Goal: Task Accomplishment & Management: Complete application form

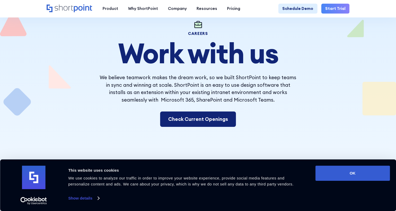
click at [218, 122] on link "Check Current Openings" at bounding box center [198, 118] width 76 height 15
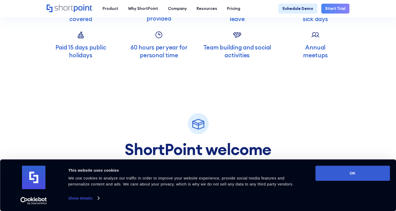
scroll to position [1532, 0]
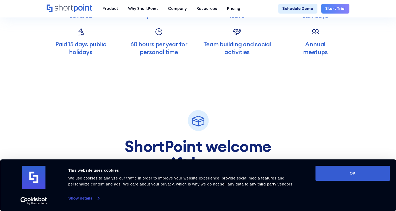
click at [86, 199] on link "Show details" at bounding box center [83, 198] width 31 height 8
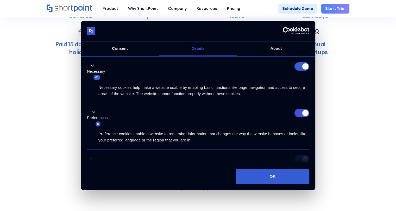
click at [300, 68] on form at bounding box center [302, 66] width 15 height 8
click at [296, 68] on form at bounding box center [302, 66] width 15 height 8
click at [296, 115] on input "Preferences" at bounding box center [302, 113] width 15 height 8
checkbox input "false"
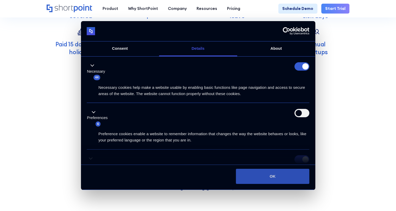
click at [273, 179] on button "OK" at bounding box center [272, 176] width 73 height 15
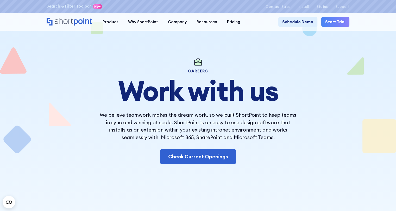
scroll to position [0, 0]
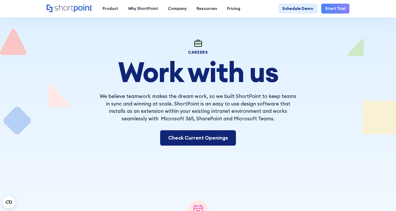
click at [217, 144] on link "Check Current Openings" at bounding box center [198, 137] width 76 height 15
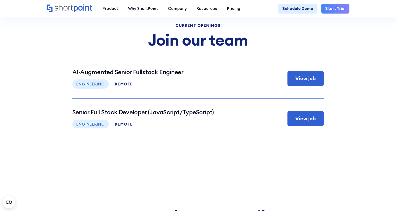
scroll to position [2048, 0]
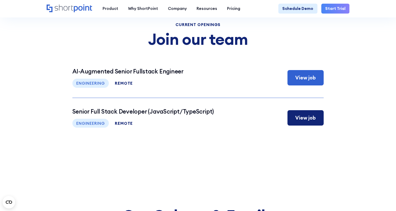
click at [305, 122] on div "View job" at bounding box center [305, 118] width 21 height 8
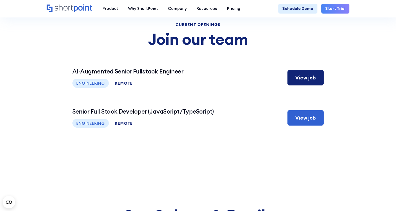
click at [309, 82] on div "View job" at bounding box center [305, 78] width 21 height 8
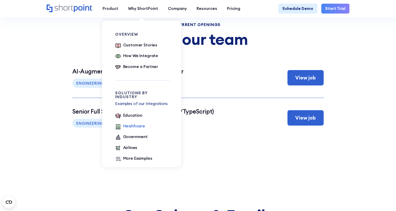
click at [136, 124] on div "Healthcare" at bounding box center [134, 126] width 22 height 6
